Goal: Task Accomplishment & Management: Use online tool/utility

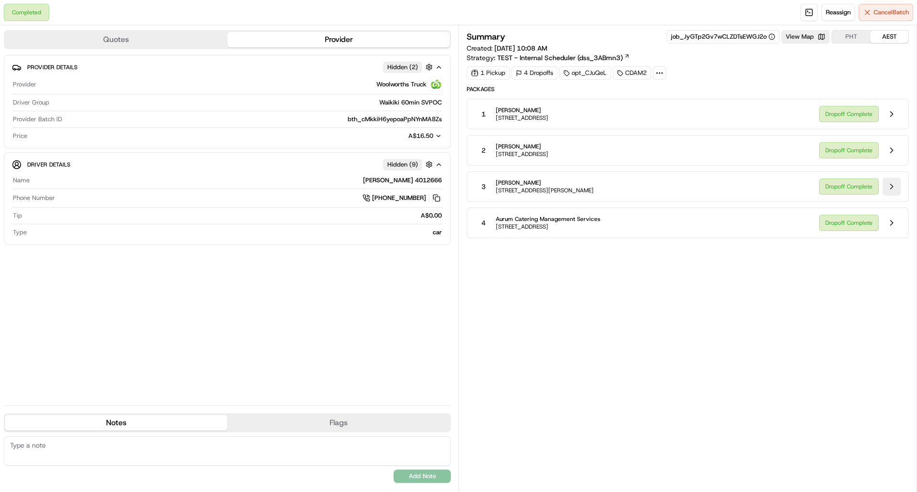
click at [893, 181] on button at bounding box center [891, 187] width 18 height 18
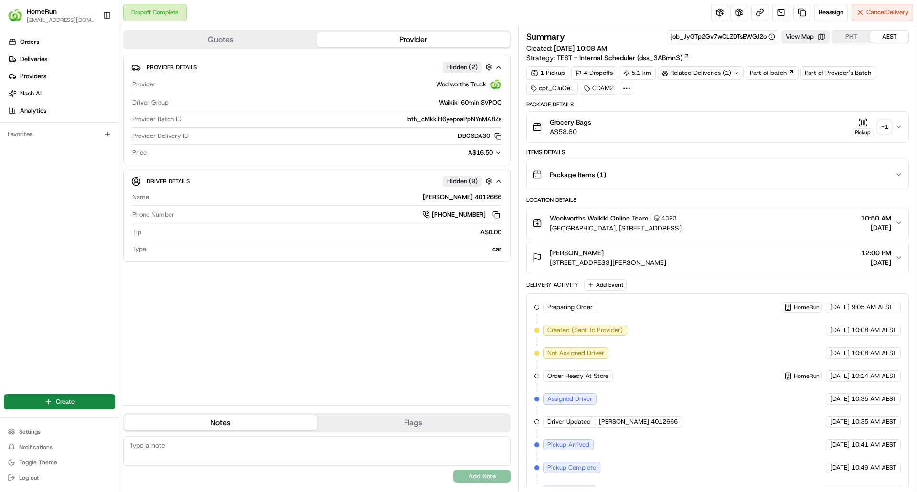
click at [887, 124] on div "+ 1" at bounding box center [883, 126] width 13 height 13
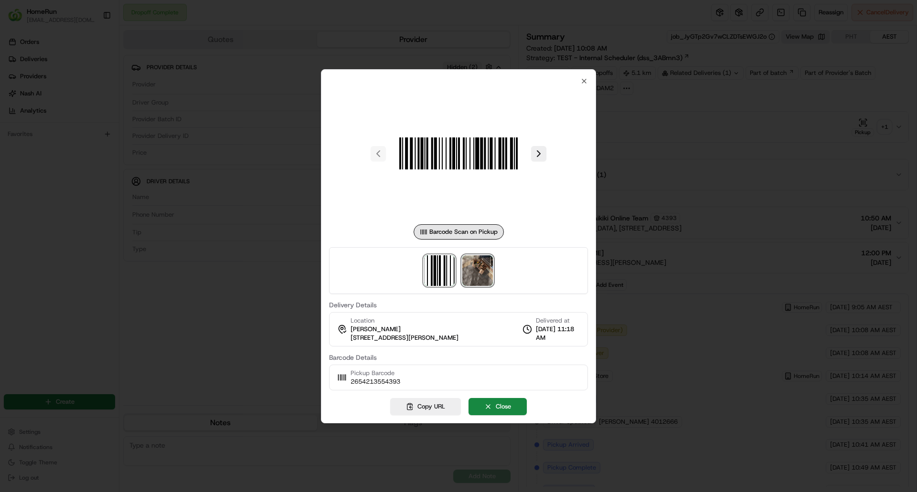
click at [480, 271] on img at bounding box center [477, 270] width 31 height 31
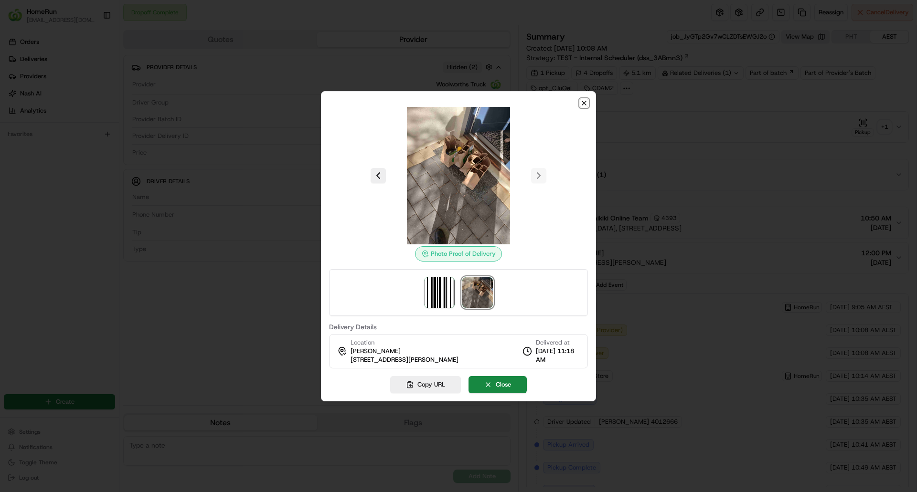
click at [584, 101] on icon "button" at bounding box center [584, 103] width 8 height 8
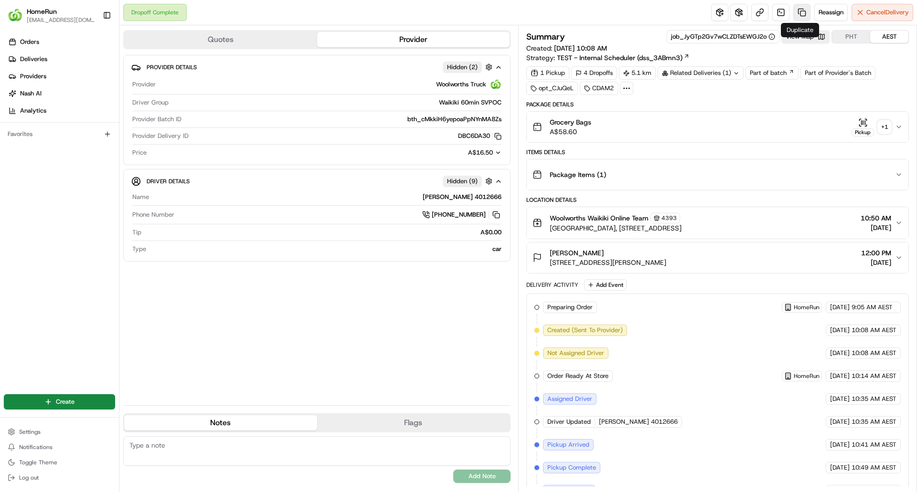
click at [797, 8] on link at bounding box center [801, 12] width 17 height 17
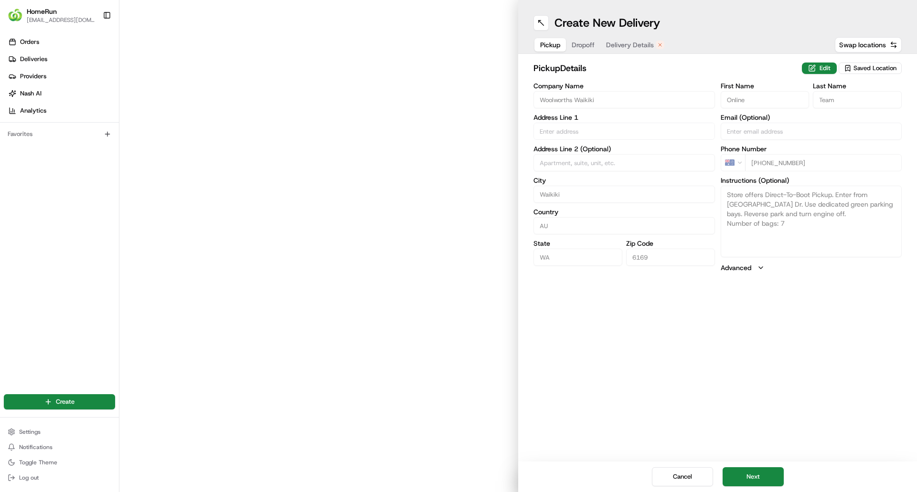
type input "Waikiki Village Shopping Centre, 7 Read Street"
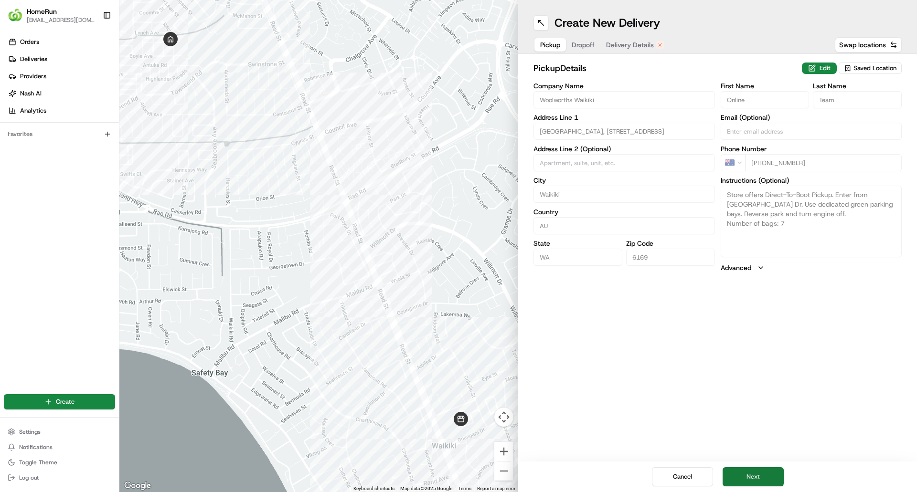
click at [760, 476] on button "Next" at bounding box center [752, 476] width 61 height 19
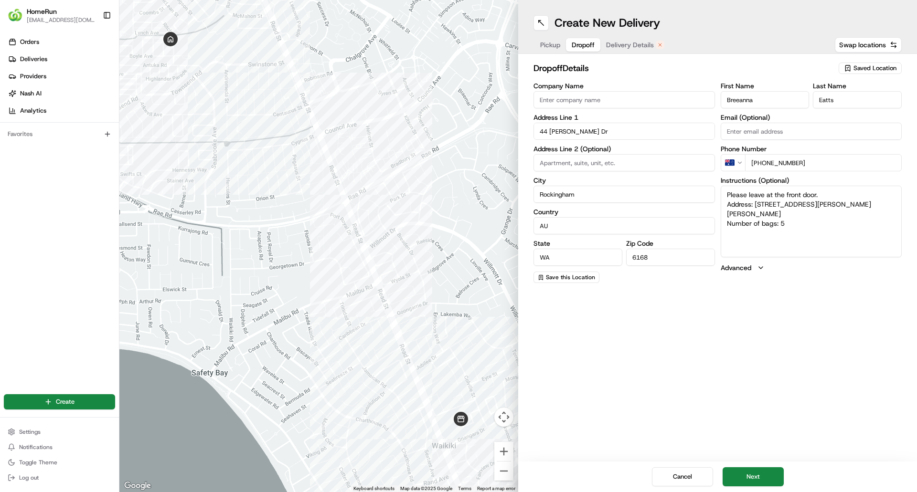
click at [786, 215] on textarea "Please leave at the front door. Address: 44 Ritchie Dr ROCKINGHAM WA Number of …" at bounding box center [810, 222] width 181 height 72
type textarea "Please leave at the front door. Address: 44 Ritchie Dr ROCKINGHAM WA Number of …"
click at [766, 472] on button "Next" at bounding box center [752, 476] width 61 height 19
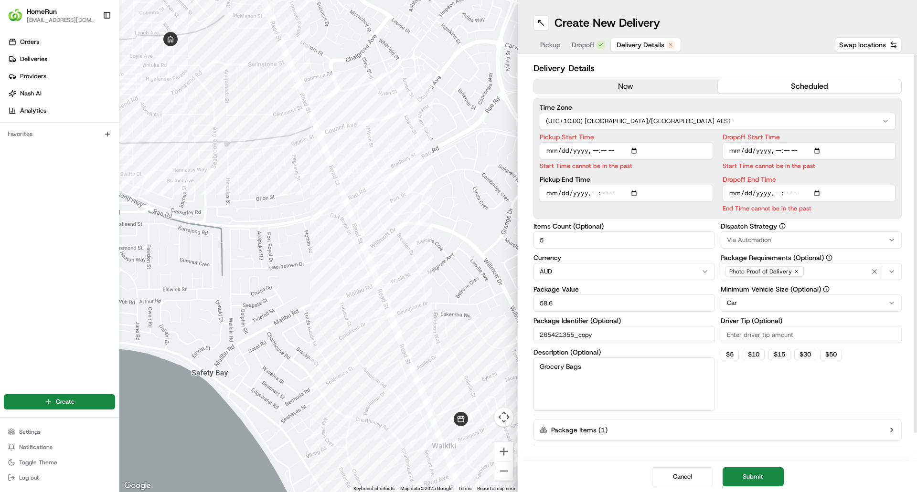
click at [649, 77] on div "Delivery Details now scheduled Time Zone (UTC+10.00) Australia/Sydney AEST Pick…" at bounding box center [717, 273] width 368 height 422
click at [649, 84] on button "now" at bounding box center [626, 86] width 184 height 14
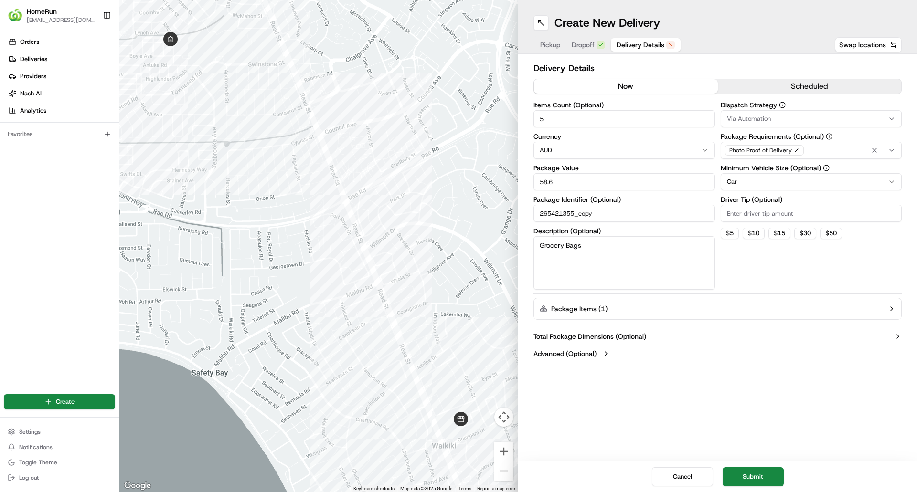
drag, startPoint x: 556, startPoint y: 117, endPoint x: 465, endPoint y: 114, distance: 91.2
click at [465, 114] on div "← Move left → Move right ↑ Move up ↓ Move down + Zoom in - Zoom out Home Jump l…" at bounding box center [517, 246] width 797 height 492
type input "1"
click at [760, 481] on button "Submit" at bounding box center [752, 476] width 61 height 19
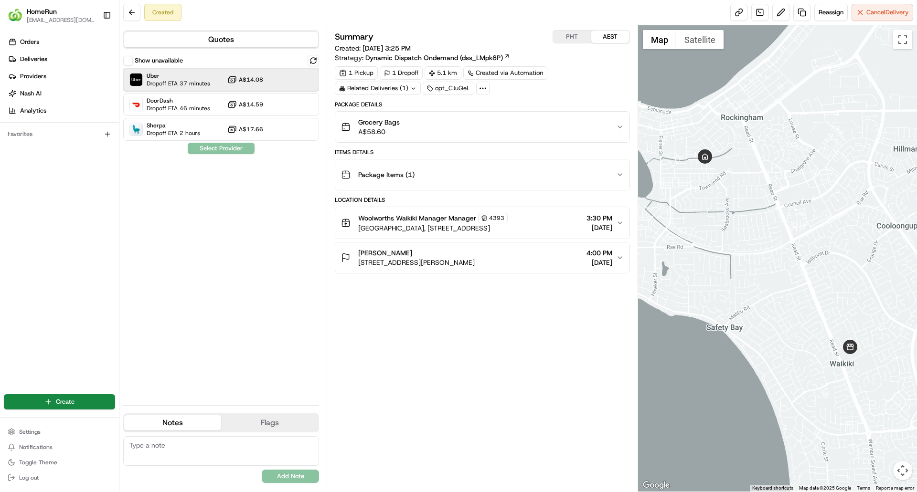
click at [211, 82] on div "Uber Dropoff ETA 37 minutes A$14.08" at bounding box center [221, 79] width 196 height 23
click at [252, 152] on button "Assign Provider" at bounding box center [221, 148] width 68 height 11
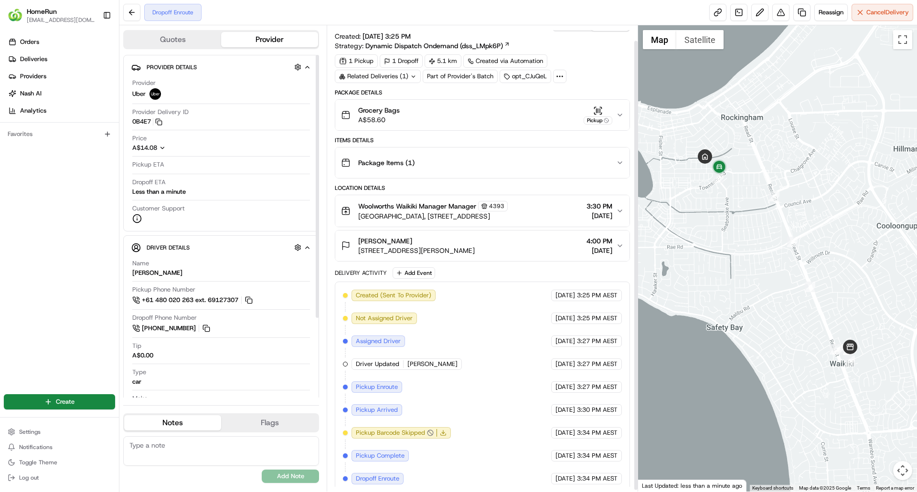
scroll to position [18, 0]
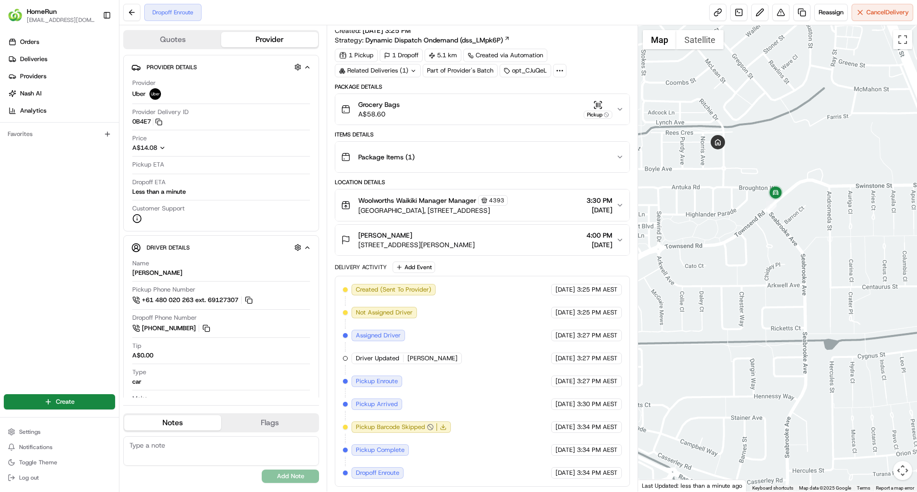
drag, startPoint x: 713, startPoint y: 137, endPoint x: 788, endPoint y: 209, distance: 103.7
click at [785, 203] on img at bounding box center [775, 193] width 19 height 19
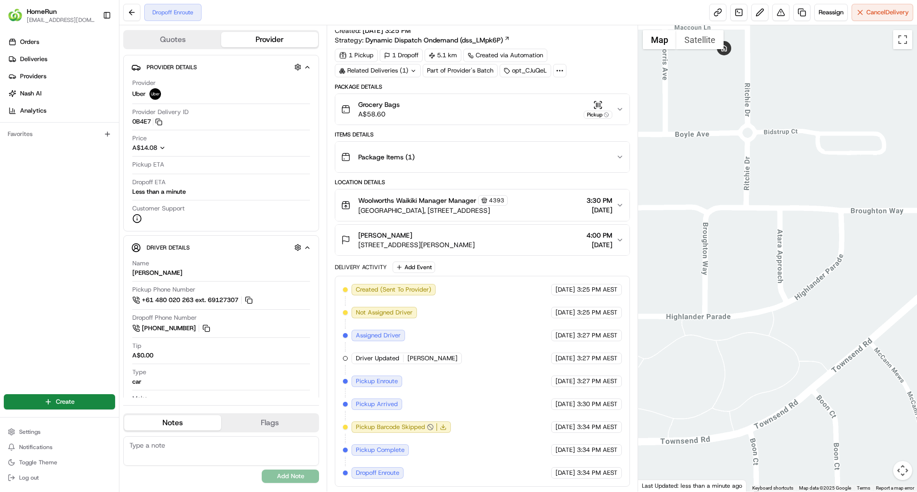
drag, startPoint x: 764, startPoint y: 231, endPoint x: 833, endPoint y: 276, distance: 82.4
click at [916, 308] on html "HomeRun jclark9@woolworths.com.au Toggle Sidebar Orders Deliveries Providers Na…" at bounding box center [458, 246] width 917 height 492
